Goal: Find specific page/section: Find specific page/section

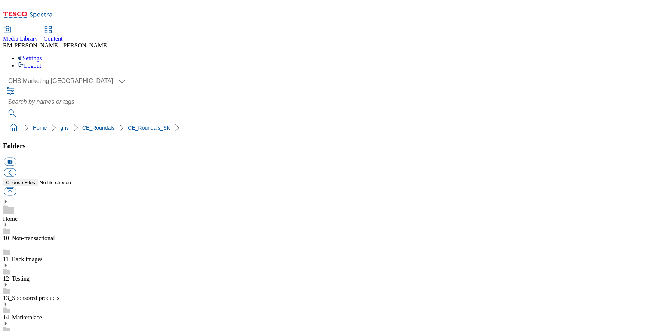
scroll to position [252, 0]
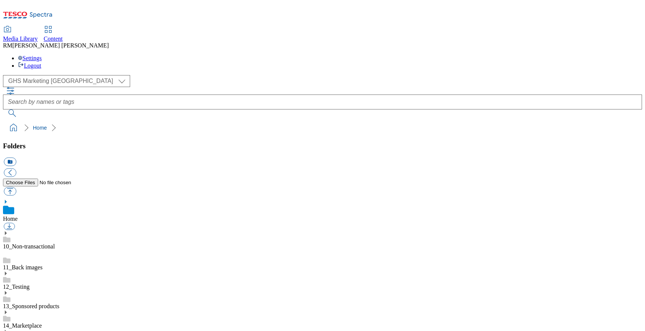
scroll to position [159, 0]
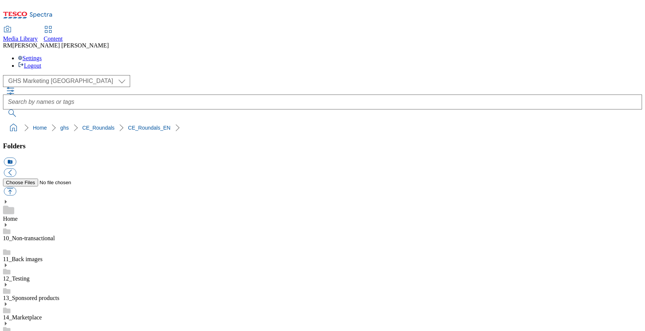
scroll to position [19, 0]
drag, startPoint x: 546, startPoint y: 252, endPoint x: 575, endPoint y: 251, distance: 29.5
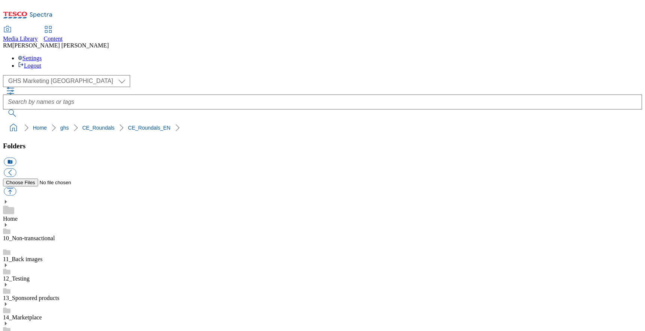
scroll to position [223, 0]
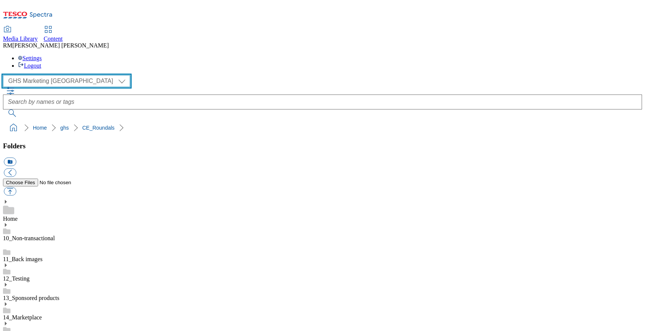
click at [69, 75] on select "GHS Marketing UK iGHS Marketing CE MCA CZ MCA HU MCA SK" at bounding box center [66, 81] width 127 height 12
select select "flare-ighs-ce-mktg"
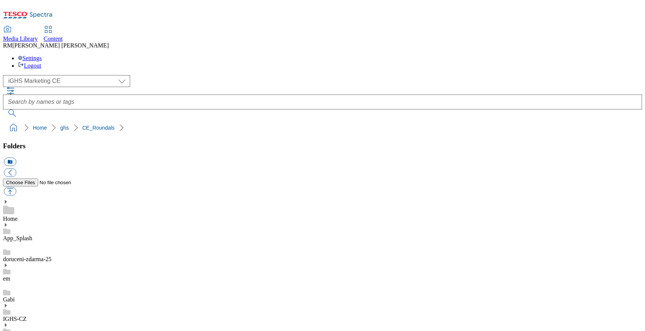
click at [7, 323] on use at bounding box center [6, 325] width 2 height 4
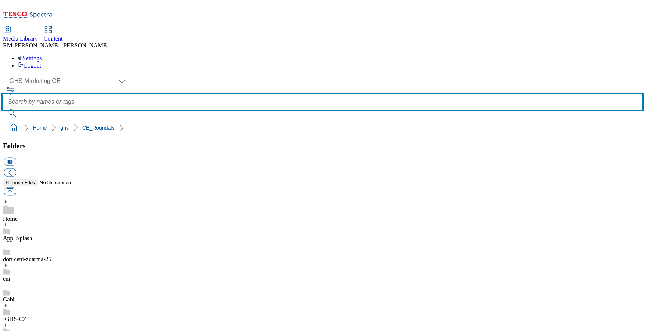
click at [249, 95] on input "text" at bounding box center [322, 102] width 639 height 15
paste input "uj-teruletek-elso-bevasarlas"
type input "uj-teruletek-elso-bevasarlas"
click at [3, 110] on button "submit" at bounding box center [12, 113] width 19 height 7
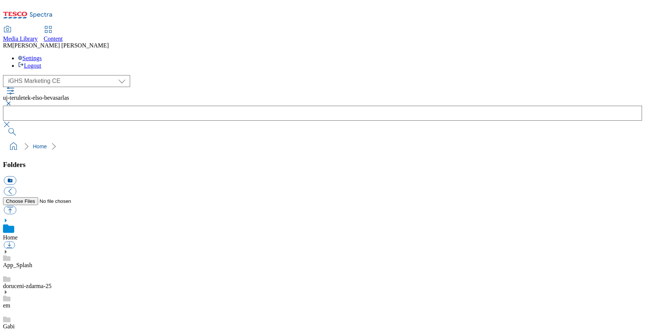
click at [12, 101] on button "button" at bounding box center [7, 103] width 9 height 4
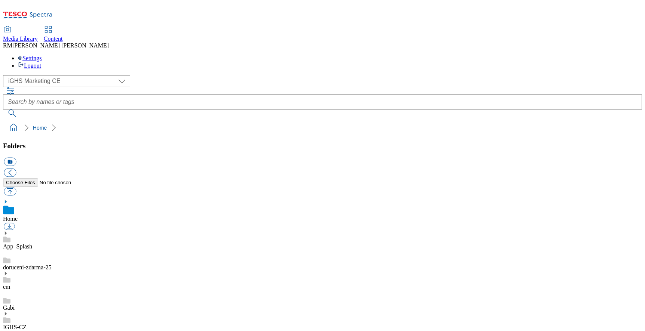
scroll to position [1092, 0]
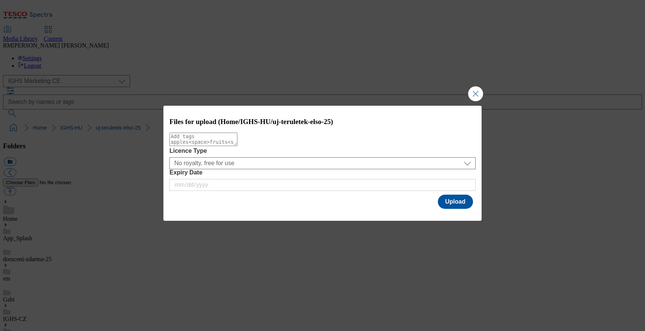
click at [237, 146] on textarea "Modal" at bounding box center [203, 139] width 68 height 13
type textarea "New"
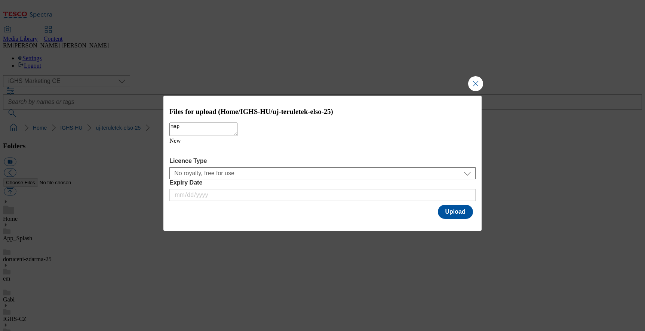
type textarea "map"
click at [302, 165] on div "Files for upload (Home/IGHS-HU/uj-teruletek-elso-25) map New Licence Type No ro…" at bounding box center [322, 155] width 306 height 94
click at [239, 156] on div "New" at bounding box center [322, 148] width 306 height 20
click at [237, 135] on textarea "map" at bounding box center [203, 129] width 68 height 13
click at [449, 210] on button "Upload" at bounding box center [455, 212] width 35 height 14
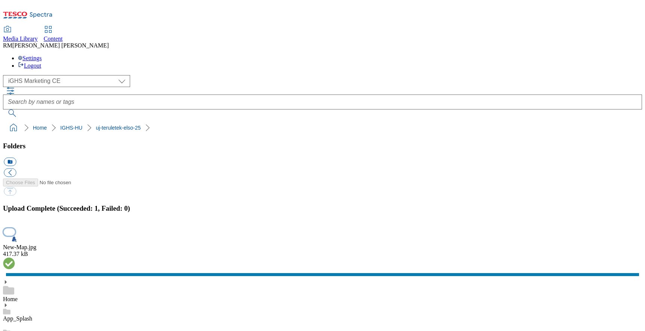
click at [15, 228] on button "button" at bounding box center [9, 231] width 11 height 7
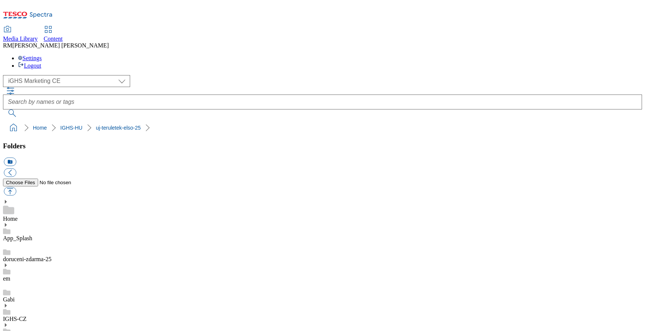
checkbox input "true"
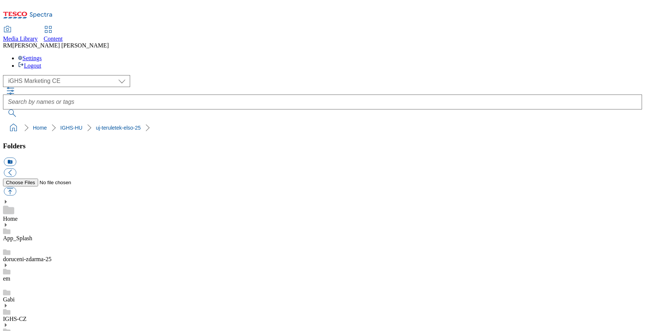
checkbox input "true"
checkbox input "false"
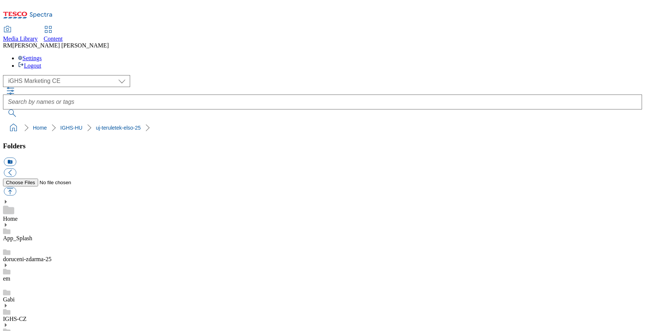
checkbox input "false"
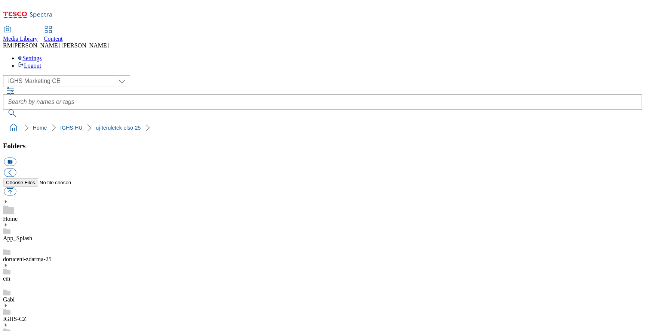
scroll to position [90, 0]
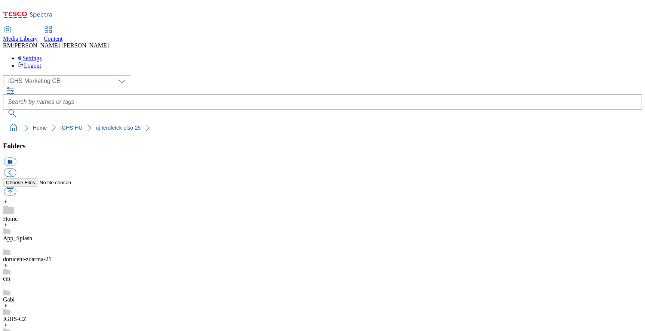
scroll to position [0, 0]
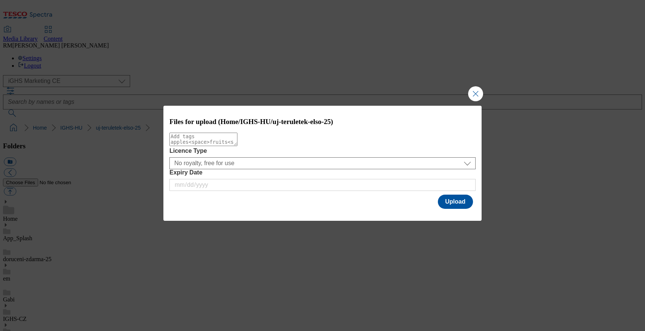
click at [237, 146] on textarea "Modal" at bounding box center [203, 139] width 68 height 13
type textarea "map"
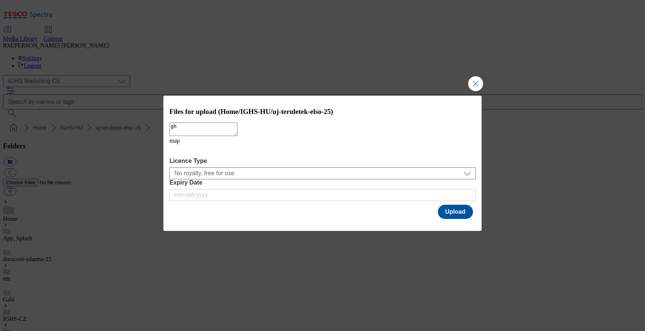
type textarea "ghs"
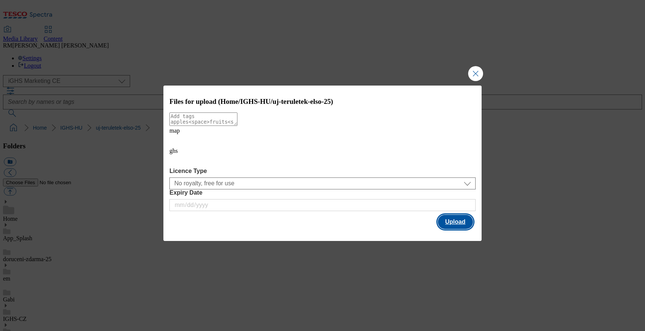
click at [457, 215] on button "Upload" at bounding box center [455, 222] width 35 height 14
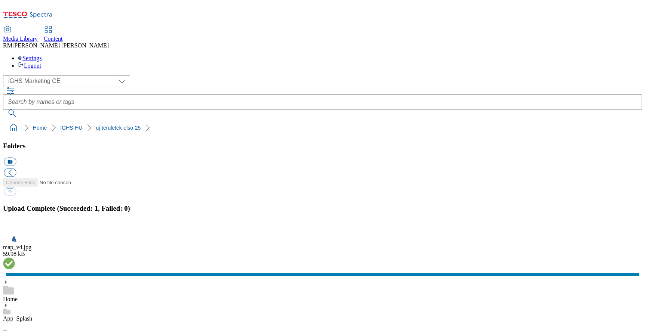
click at [63, 36] on div "Content" at bounding box center [53, 39] width 19 height 7
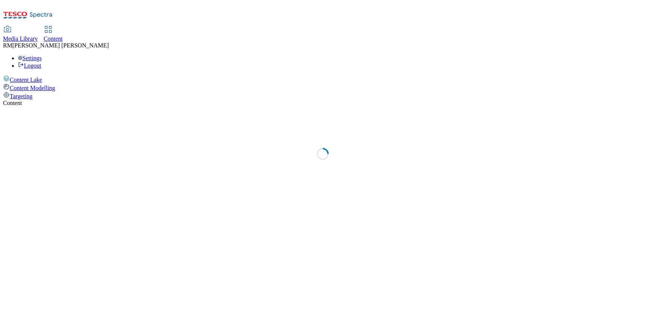
select select "ighs-sk"
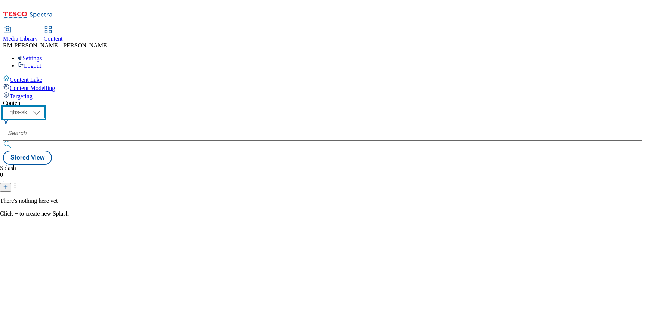
click at [45, 107] on select "ighs-cz ighs-hu ighs-sk" at bounding box center [24, 113] width 42 height 12
click at [44, 92] on div "Targeting" at bounding box center [322, 96] width 639 height 8
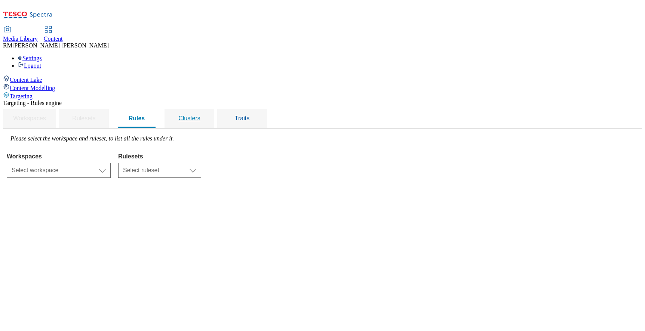
click at [200, 115] on span "Clusters" at bounding box center [189, 118] width 22 height 6
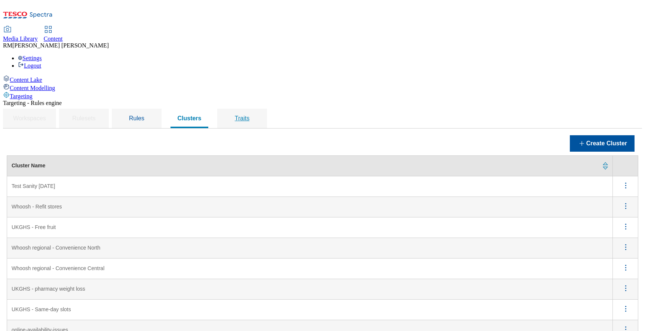
click at [258, 109] on div "Traits" at bounding box center [242, 118] width 32 height 19
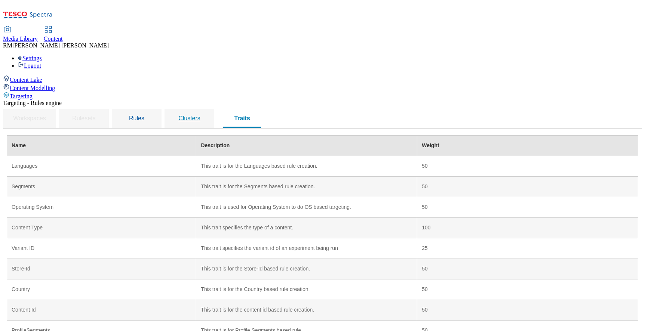
click at [205, 109] on div "Clusters" at bounding box center [189, 118] width 32 height 19
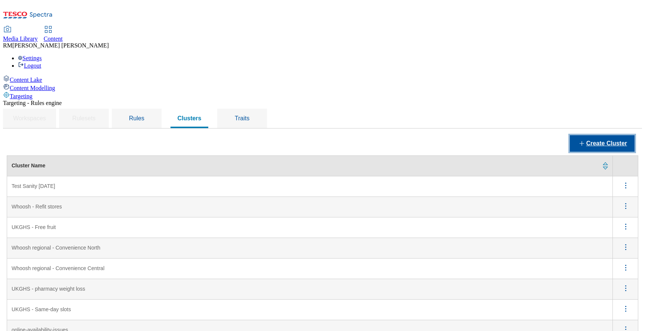
click at [584, 135] on button "Create Cluster" at bounding box center [602, 143] width 65 height 16
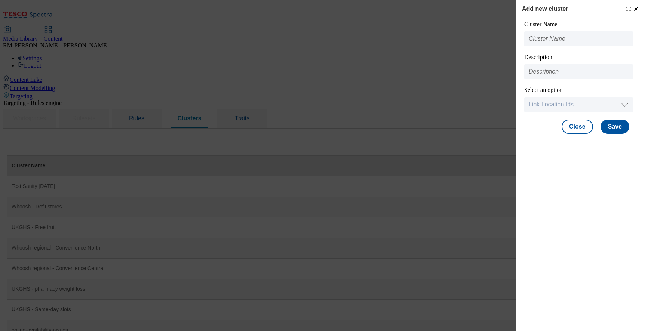
click at [638, 6] on icon "Modal" at bounding box center [636, 9] width 6 height 6
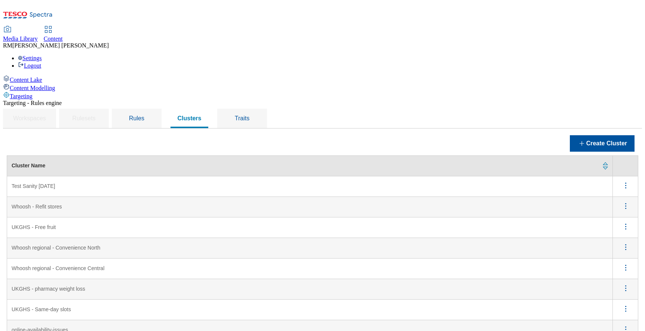
click at [625, 187] on circle "menus" at bounding box center [625, 187] width 1 height 1
click at [258, 109] on div "Traits" at bounding box center [242, 118] width 32 height 19
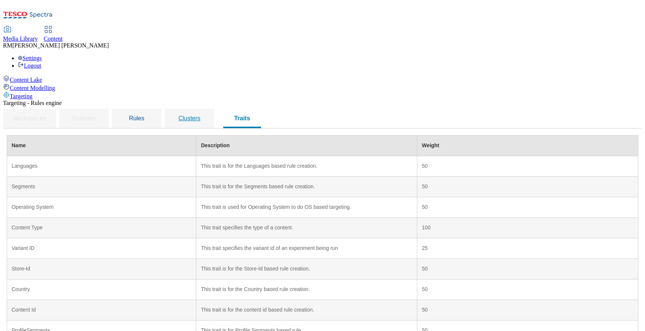
click at [205, 109] on div "Clusters" at bounding box center [189, 118] width 32 height 19
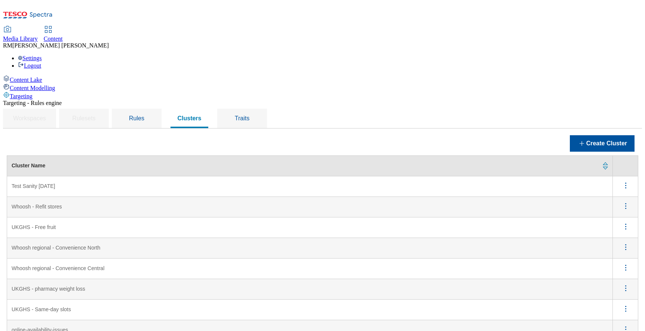
scroll to position [267, 0]
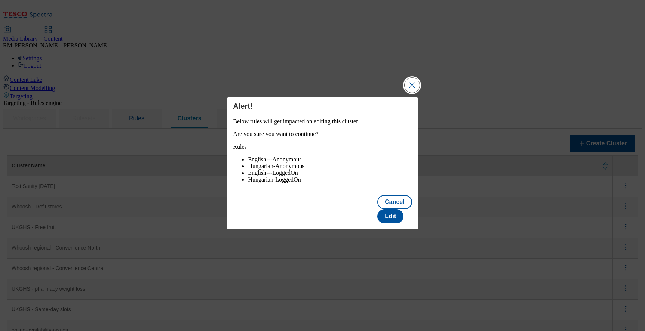
click at [413, 82] on button "Close Modal" at bounding box center [411, 85] width 15 height 15
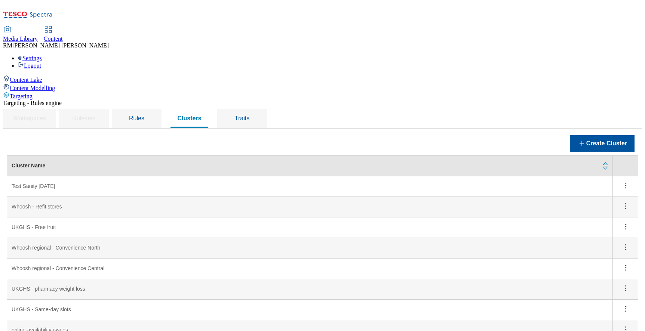
scroll to position [376, 0]
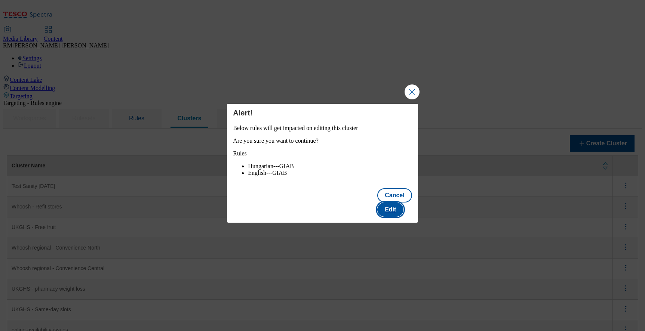
click at [397, 212] on button "Edit" at bounding box center [390, 210] width 26 height 14
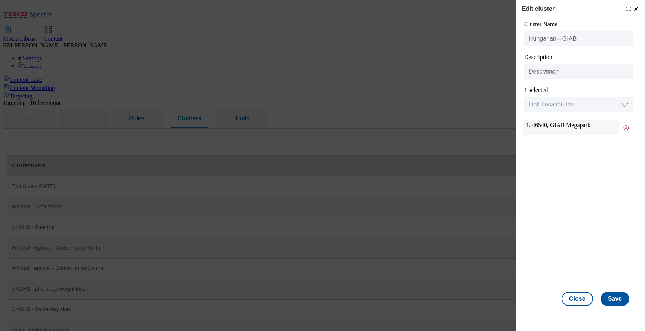
click at [539, 126] on div "1. 46540, GIAB Megapark" at bounding box center [571, 127] width 96 height 15
copy div "46540"
click at [565, 127] on div "1. 46540, GIAB Megapark" at bounding box center [571, 127] width 96 height 15
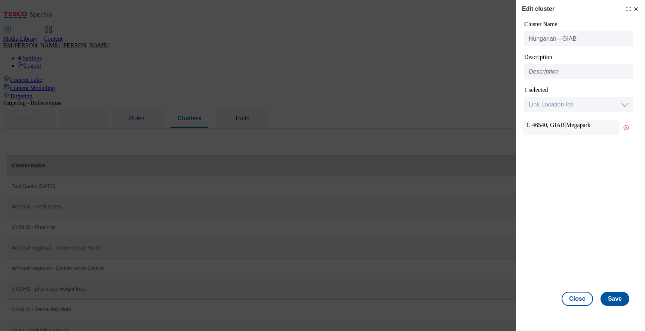
click at [564, 152] on div "1. 46540, GIAB Megapark" at bounding box center [578, 202] width 110 height 172
click at [635, 7] on icon "Modal" at bounding box center [636, 9] width 6 height 6
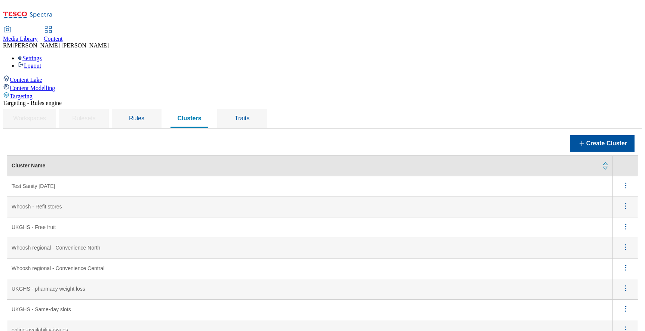
scroll to position [0, 0]
click at [50, 75] on div "Content Lake" at bounding box center [322, 79] width 639 height 8
select select "ighs-sk"
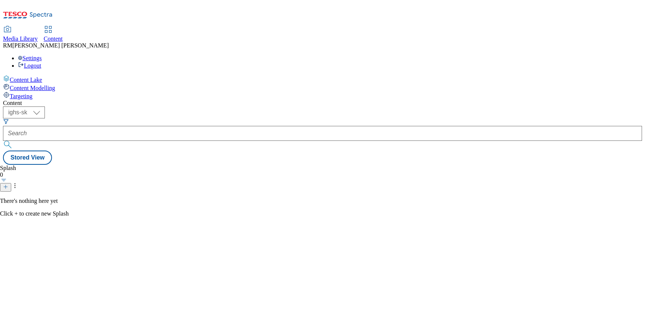
click at [42, 85] on span "Content Modelling" at bounding box center [32, 88] width 45 height 6
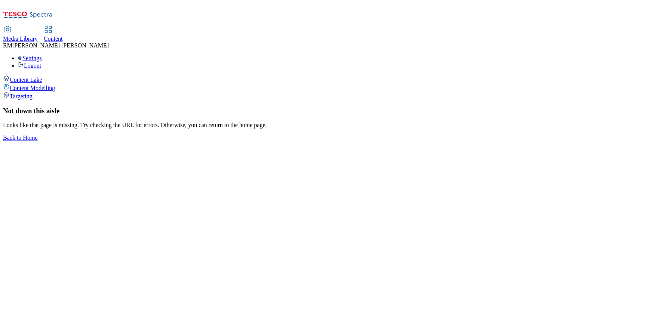
click at [63, 27] on link "Content" at bounding box center [53, 35] width 19 height 16
select select "ighs-sk"
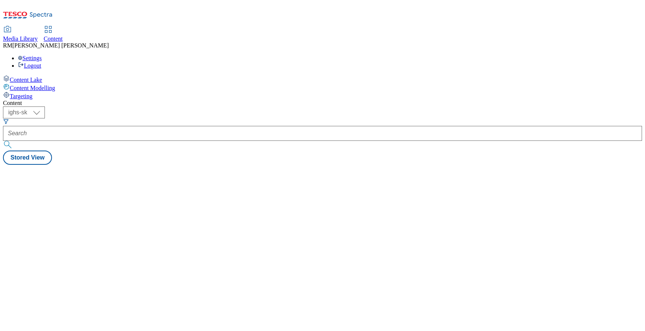
click at [38, 36] on div "Media Library" at bounding box center [20, 39] width 35 height 7
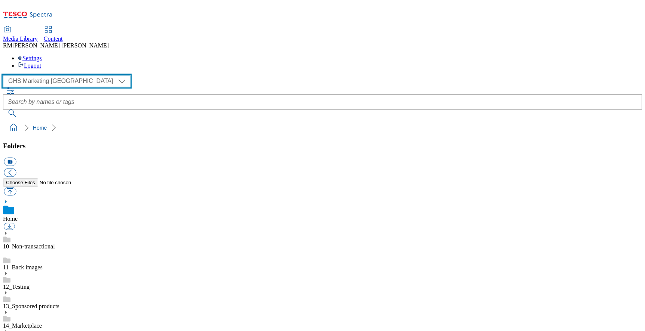
click at [57, 75] on select "GHS Marketing UK iGHS Marketing CE MCA CZ MCA HU MCA SK" at bounding box center [66, 81] width 127 height 12
click at [59, 75] on select "GHS Marketing UK iGHS Marketing CE MCA CZ MCA HU MCA SK" at bounding box center [66, 81] width 127 height 12
select select "flare-ghs-mktg"
